Goal: Task Accomplishment & Management: Manage account settings

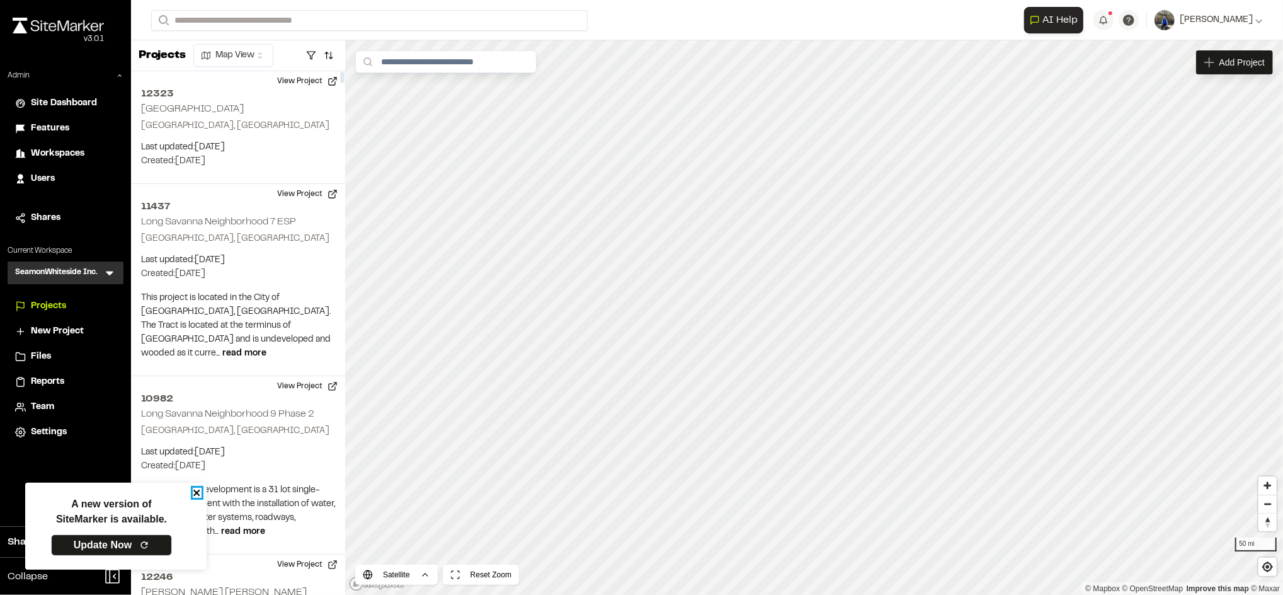
click at [197, 491] on icon "close" at bounding box center [196, 492] width 6 height 6
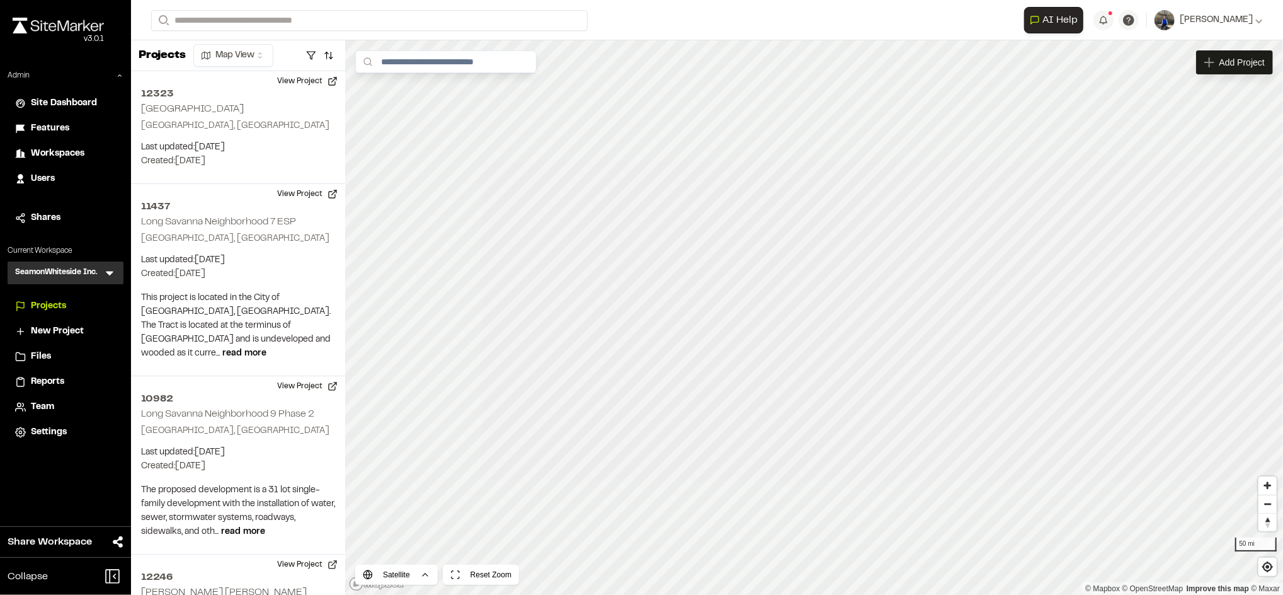
click at [45, 152] on span "Workspaces" at bounding box center [58, 154] width 54 height 14
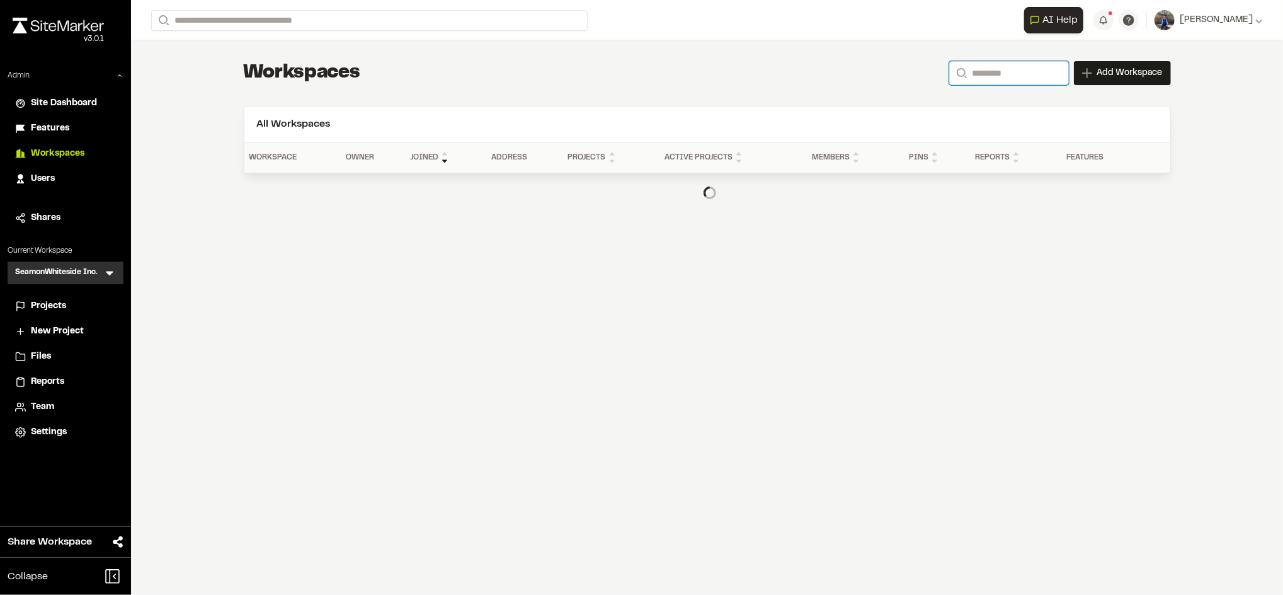
click at [1034, 82] on input "Search" at bounding box center [1009, 73] width 120 height 24
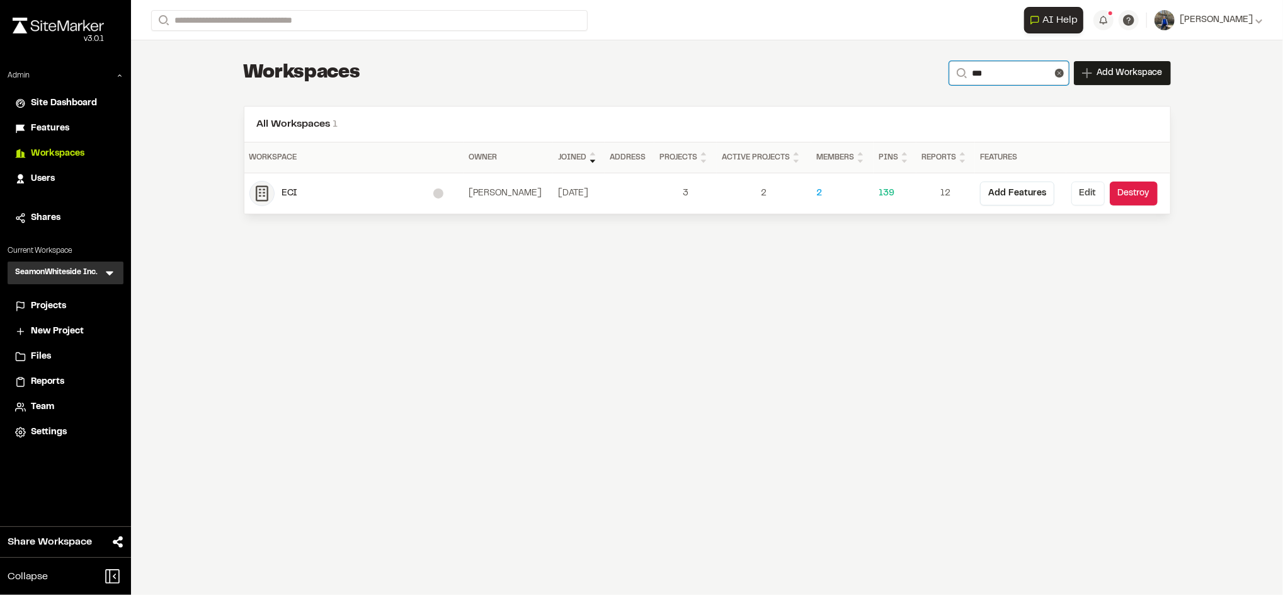
type input "***"
click at [1083, 187] on button "Edit" at bounding box center [1087, 193] width 33 height 24
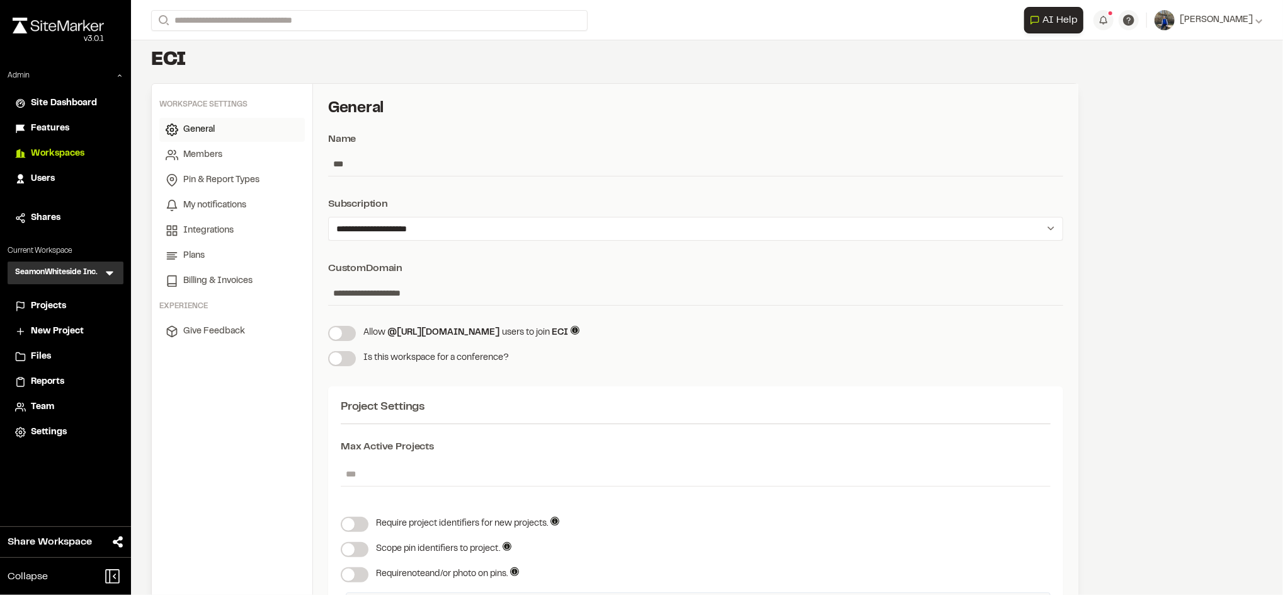
scroll to position [11, 0]
click at [356, 293] on input "**********" at bounding box center [695, 295] width 735 height 24
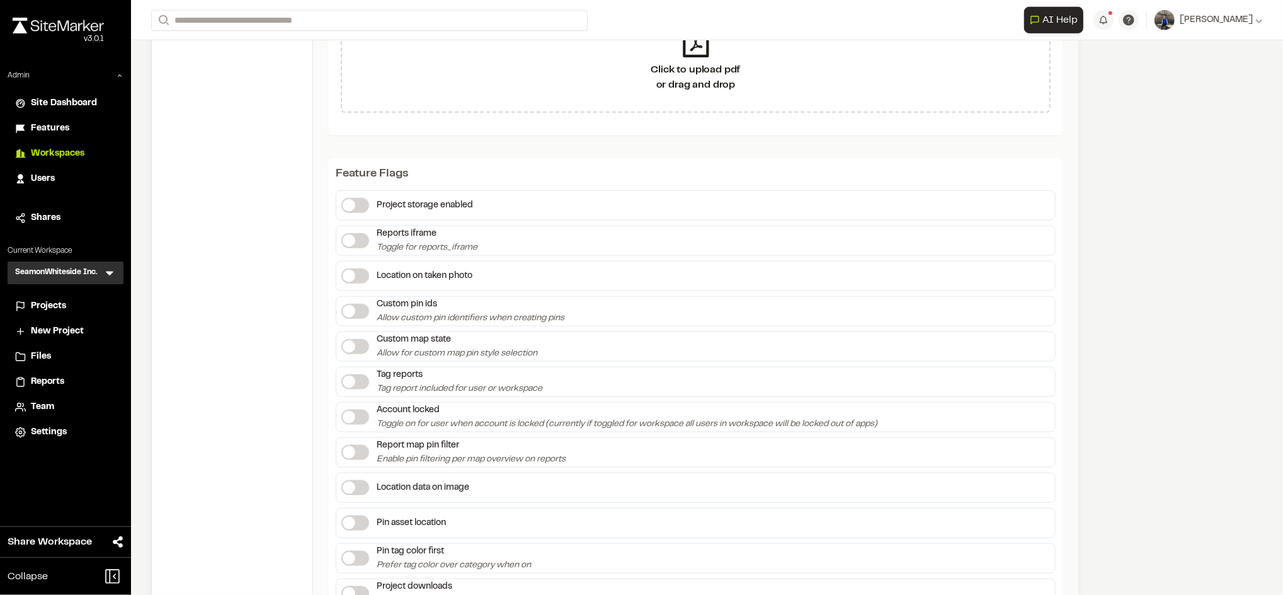
scroll to position [1076, 0]
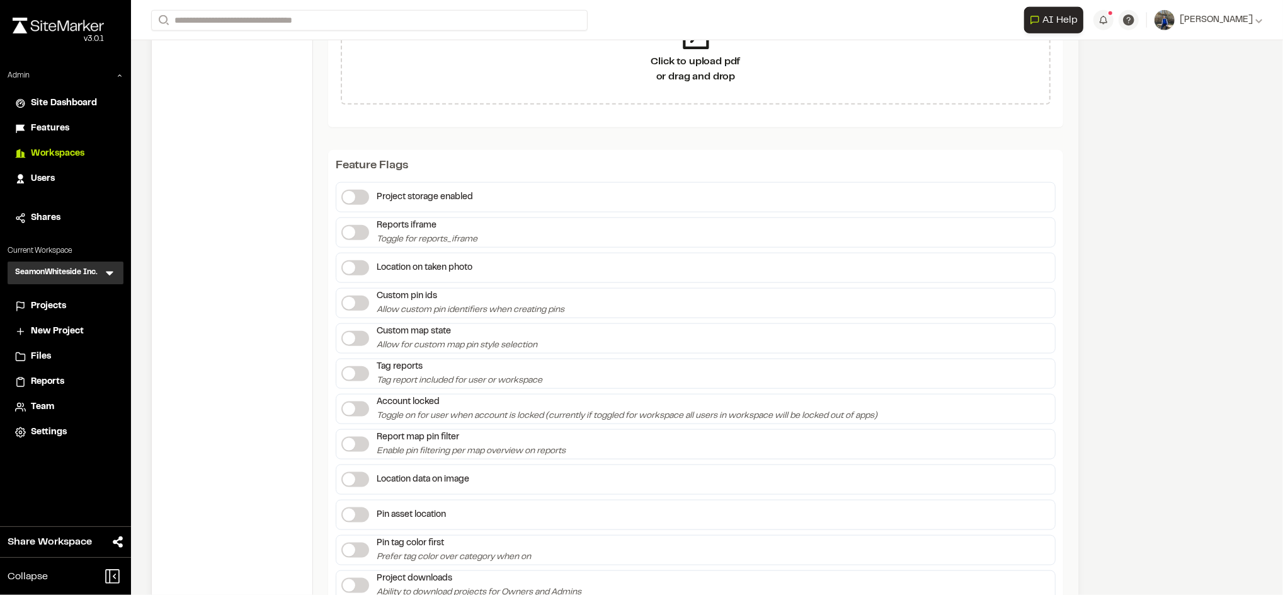
click at [365, 409] on label at bounding box center [355, 408] width 28 height 15
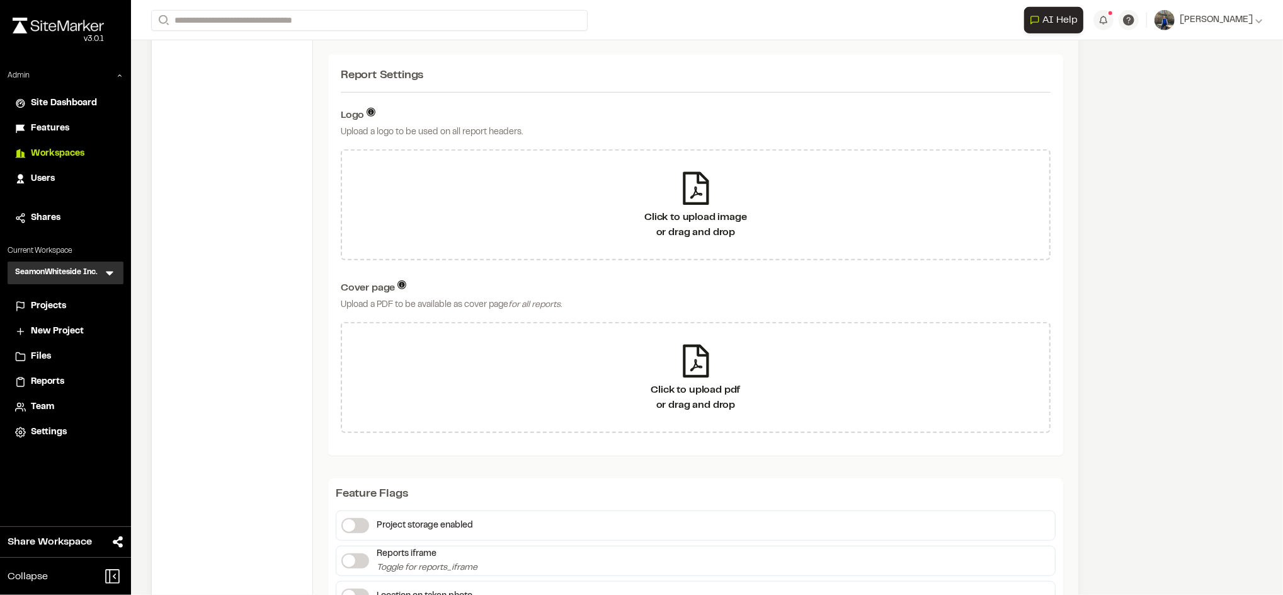
scroll to position [0, 0]
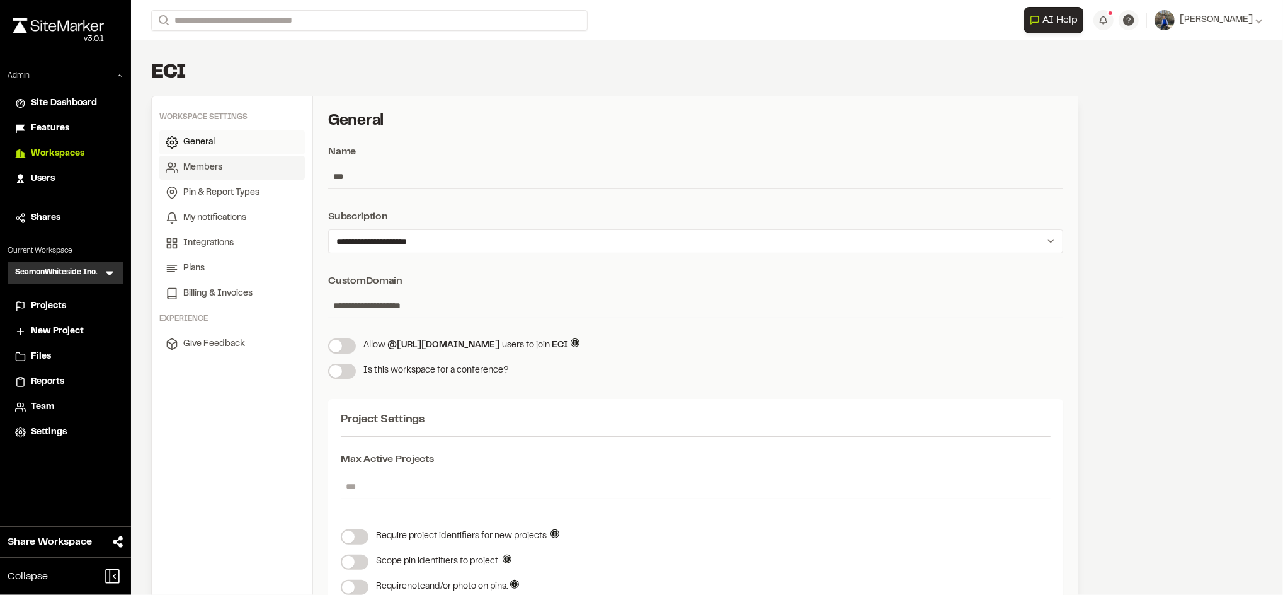
click at [261, 175] on link "Members" at bounding box center [231, 168] width 145 height 24
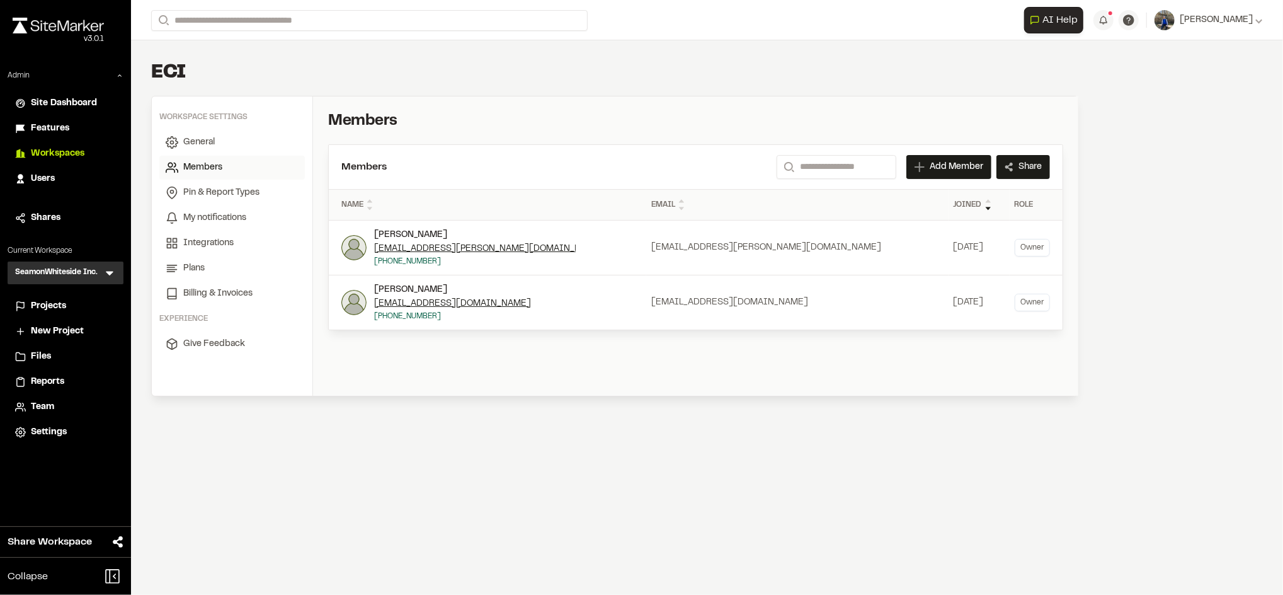
click at [612, 283] on div "Cam Bennett cam@sitemarker.com (678) 925-3537" at bounding box center [491, 302] width 300 height 39
click at [584, 297] on div "Cam Bennett cam@sitemarker.com (678) 925-3537" at bounding box center [491, 302] width 300 height 39
click at [108, 271] on icon at bounding box center [110, 273] width 8 height 4
click at [79, 294] on li at bounding box center [65, 301] width 115 height 28
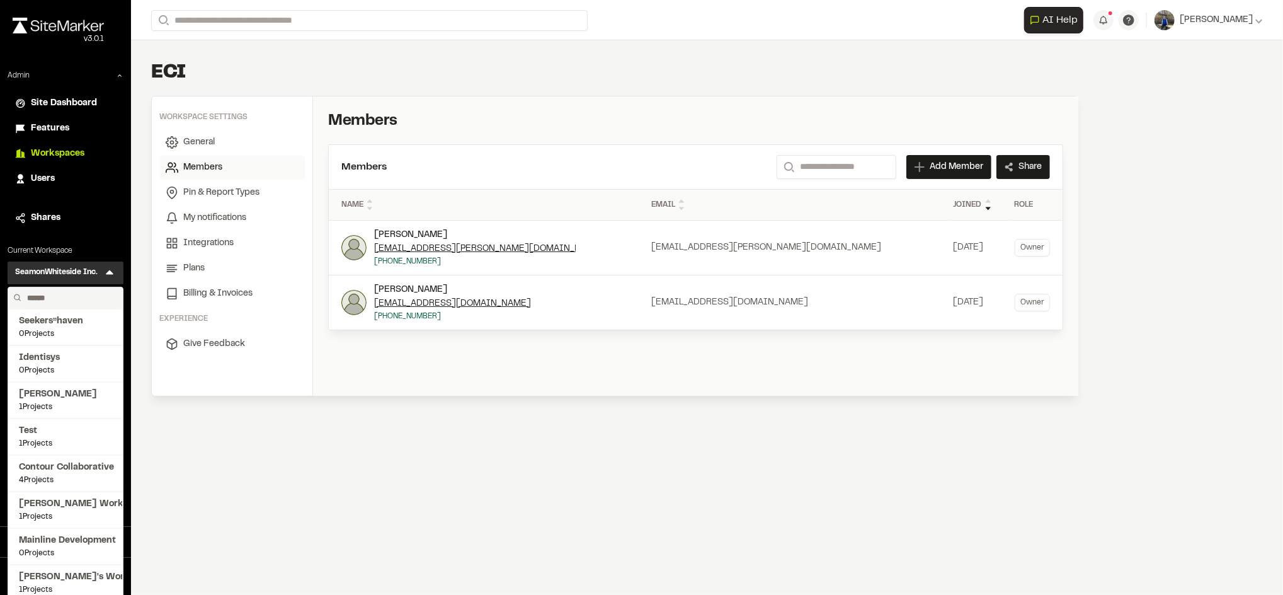
click at [74, 299] on input "text" at bounding box center [70, 297] width 96 height 21
type input "***"
drag, startPoint x: 74, startPoint y: 299, endPoint x: 67, endPoint y: 306, distance: 9.8
click at [67, 306] on input "***" at bounding box center [63, 297] width 85 height 21
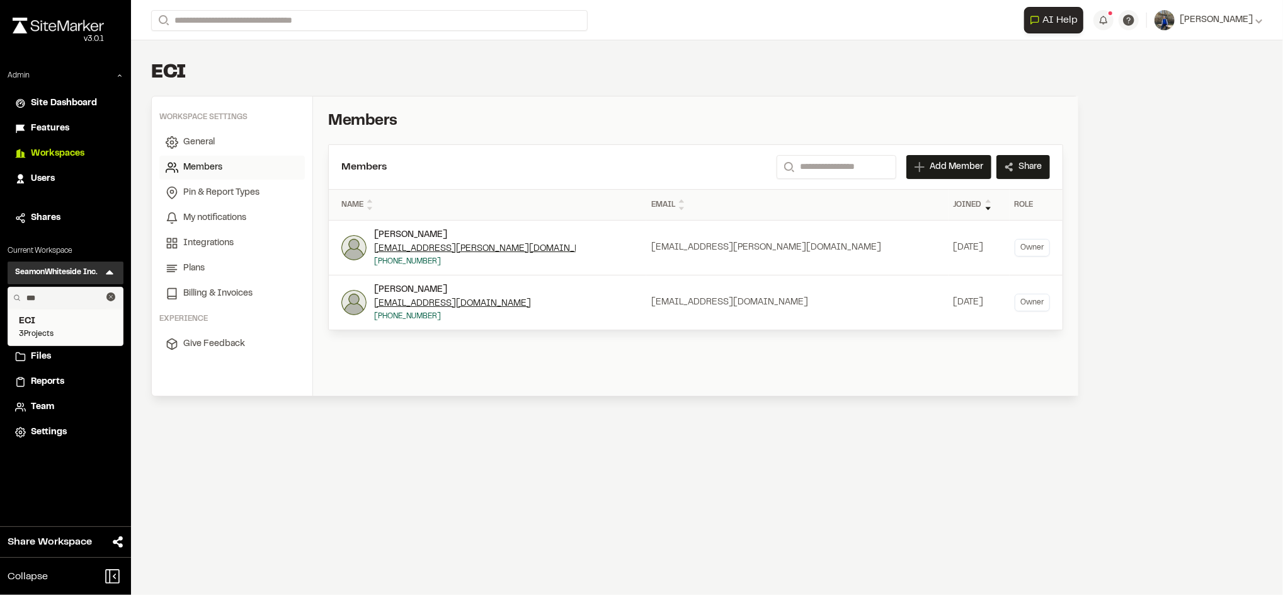
click at [65, 327] on span "ECI" at bounding box center [65, 321] width 93 height 14
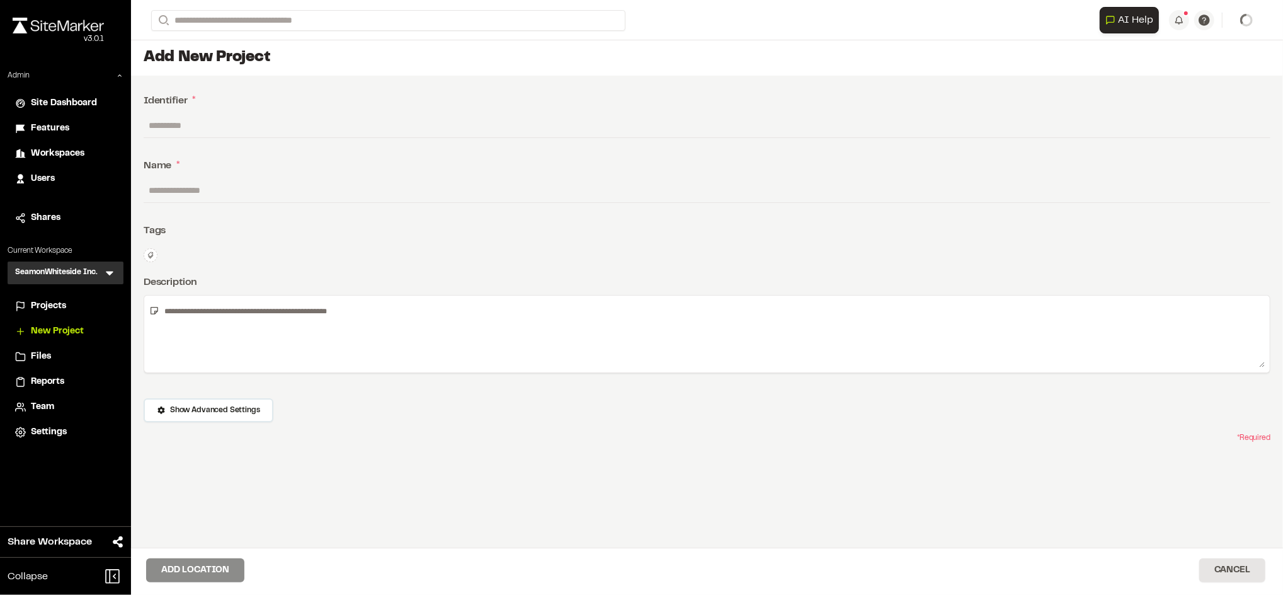
click at [38, 407] on span "Team" at bounding box center [42, 407] width 23 height 14
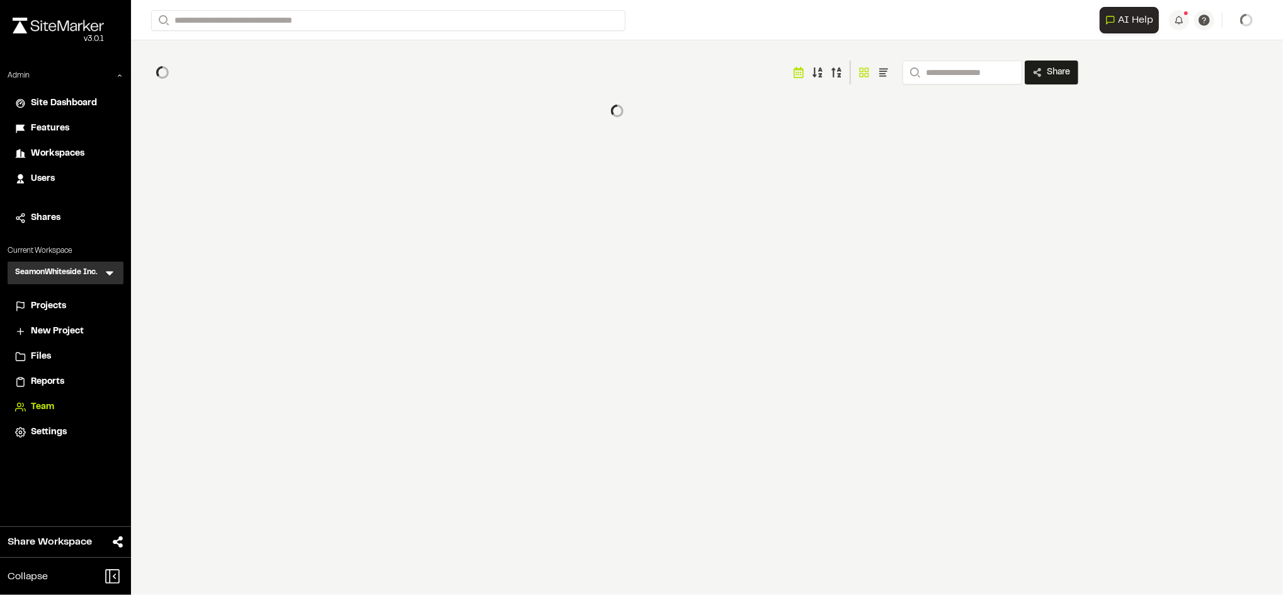
click at [108, 274] on icon at bounding box center [110, 273] width 8 height 4
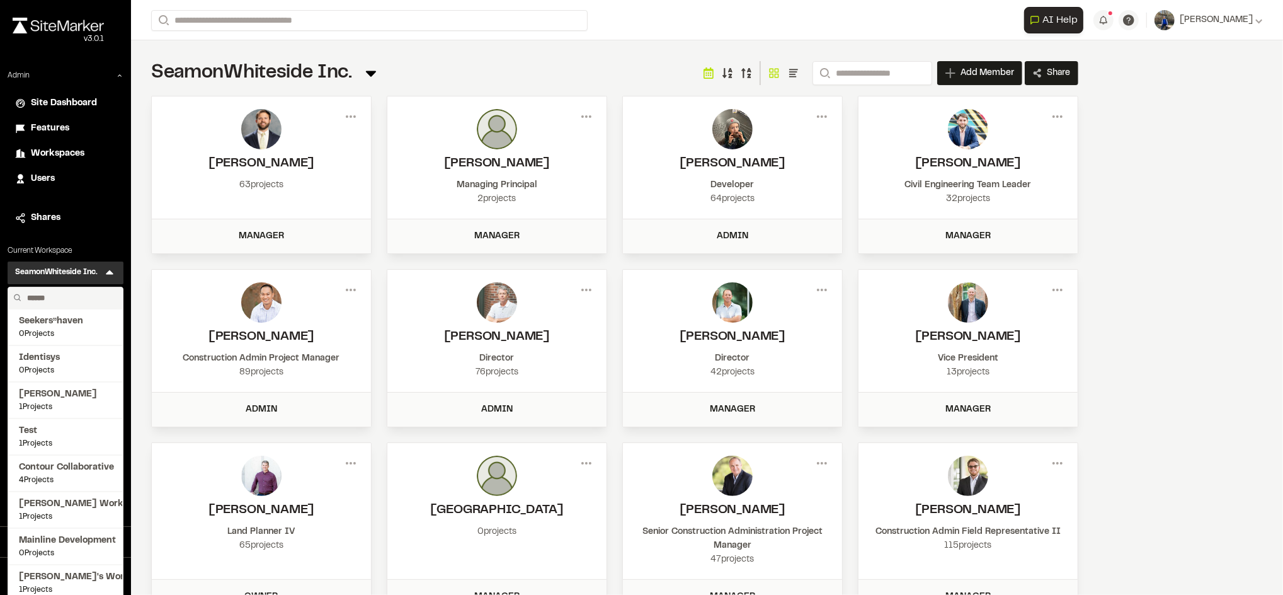
click at [91, 298] on input "text" at bounding box center [70, 297] width 96 height 21
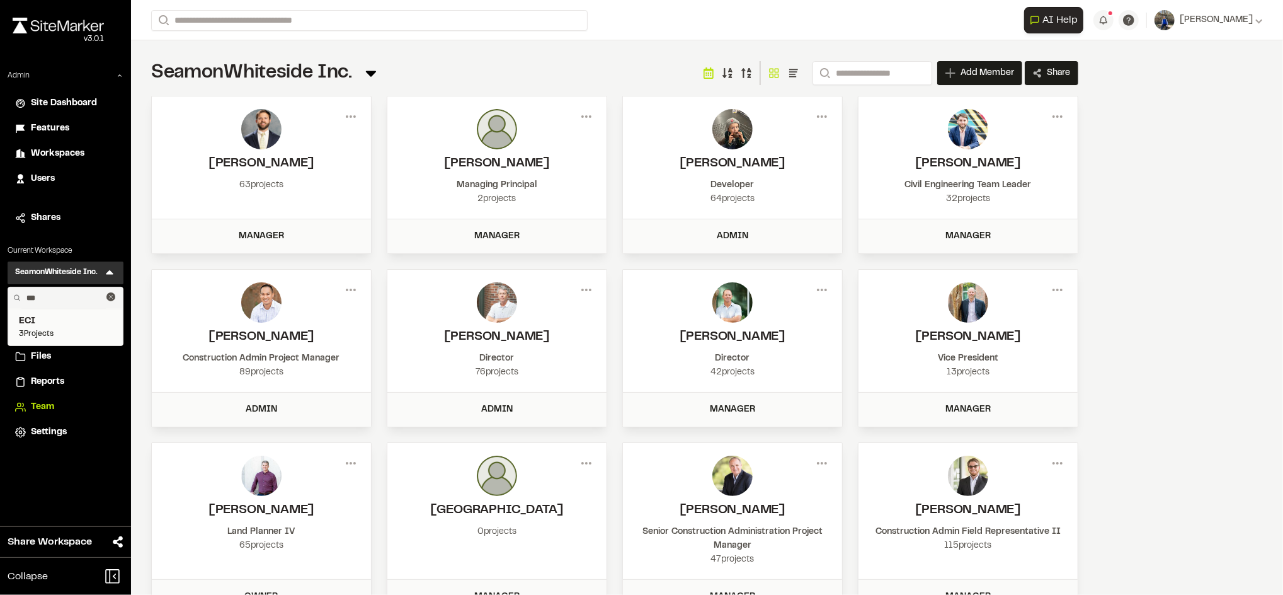
type input "***"
click at [62, 319] on span "ECI" at bounding box center [65, 321] width 93 height 14
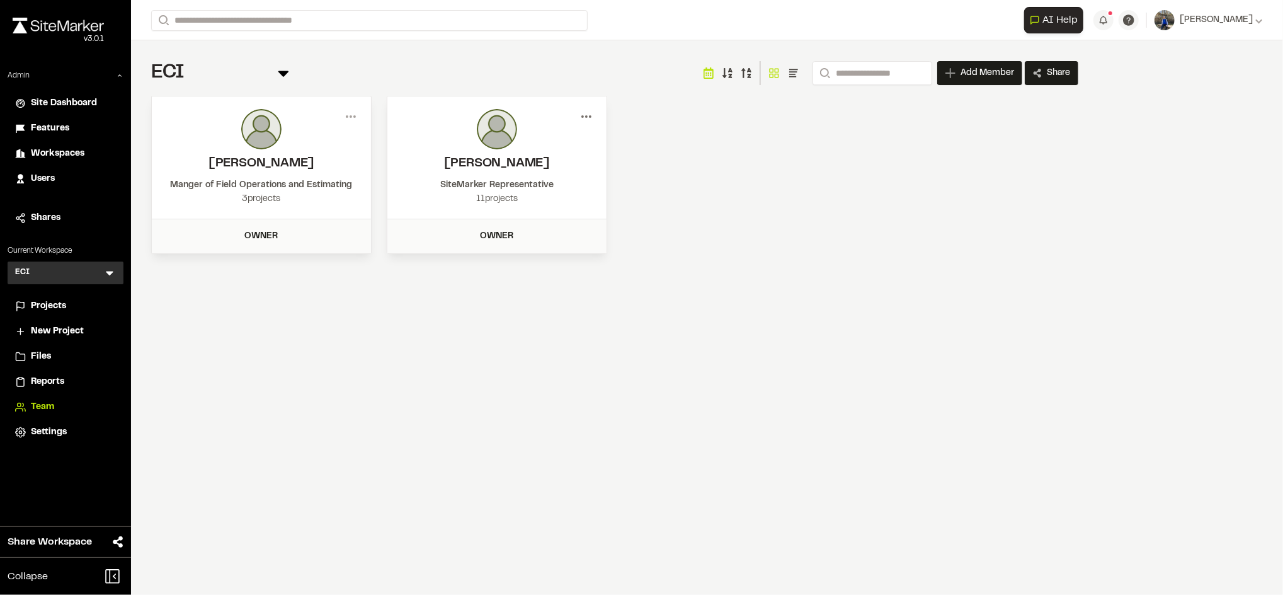
click at [581, 118] on icon at bounding box center [586, 116] width 20 height 20
click at [534, 179] on div "Remove" at bounding box center [541, 180] width 110 height 19
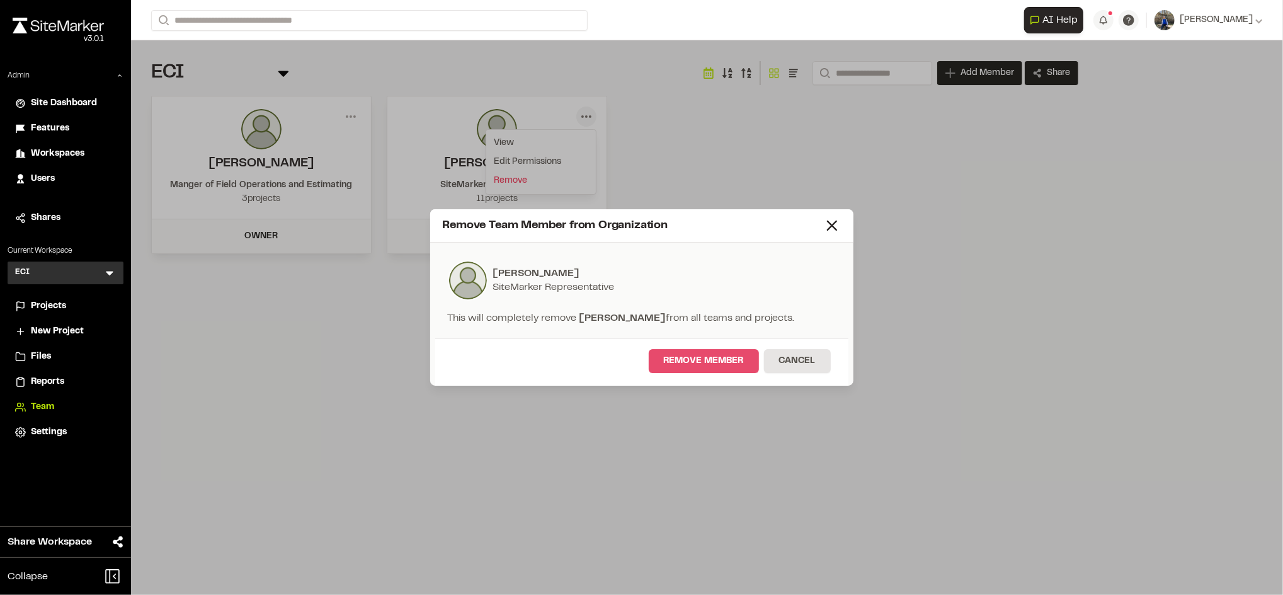
click at [693, 366] on button "Remove Member" at bounding box center [704, 361] width 110 height 24
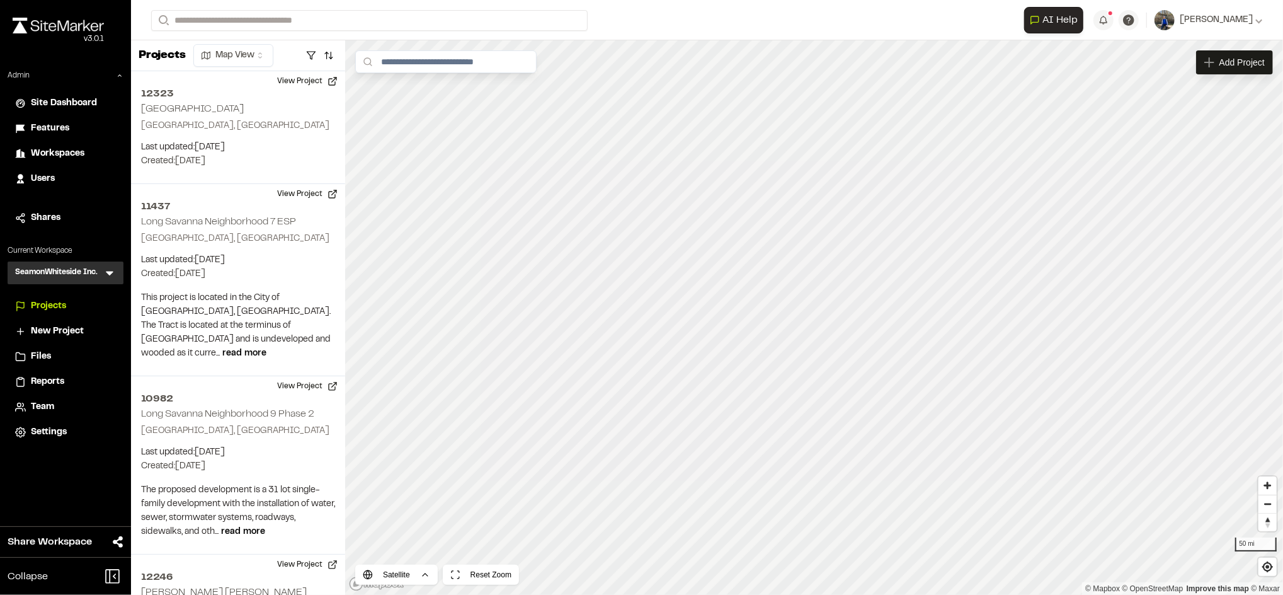
click at [82, 152] on span "Workspaces" at bounding box center [58, 154] width 54 height 14
